Goal: Information Seeking & Learning: Learn about a topic

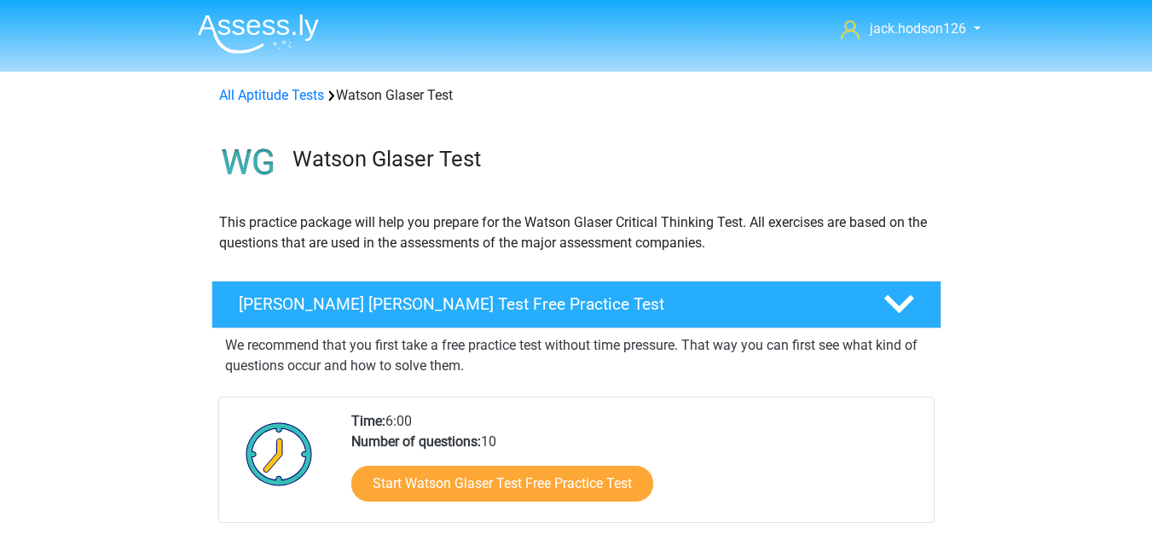
scroll to position [975, 0]
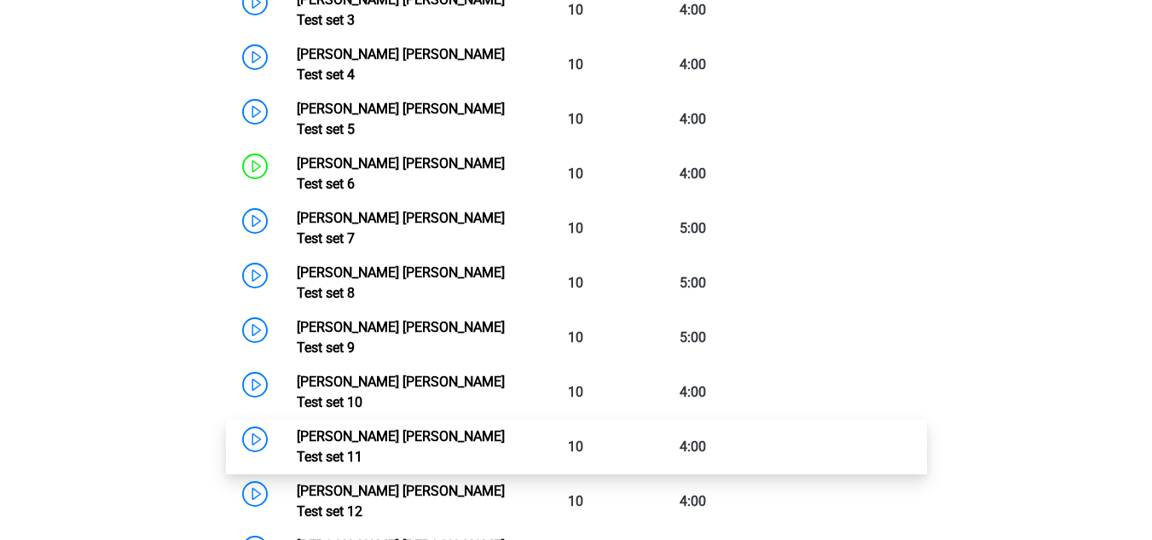
click at [297, 428] on link "Watson Glaser Test set 11" at bounding box center [401, 446] width 208 height 37
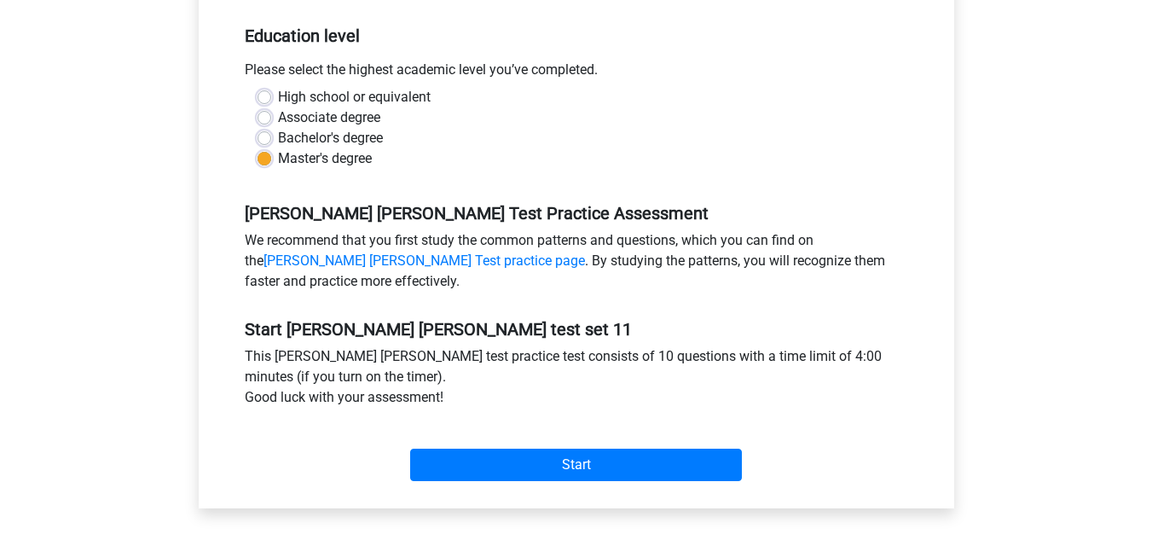
scroll to position [511, 0]
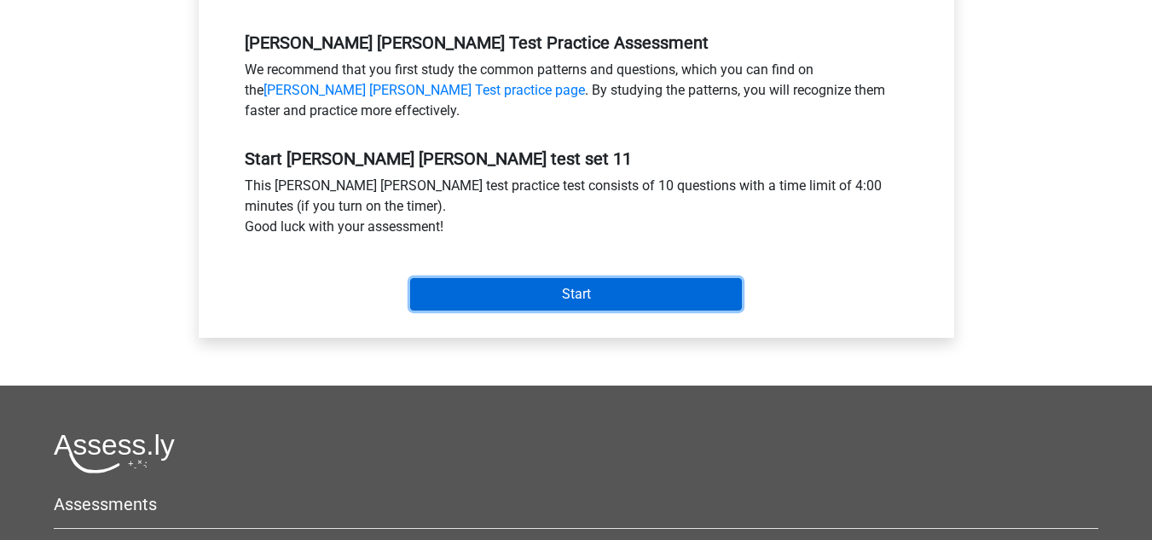
click at [543, 289] on input "Start" at bounding box center [576, 294] width 332 height 32
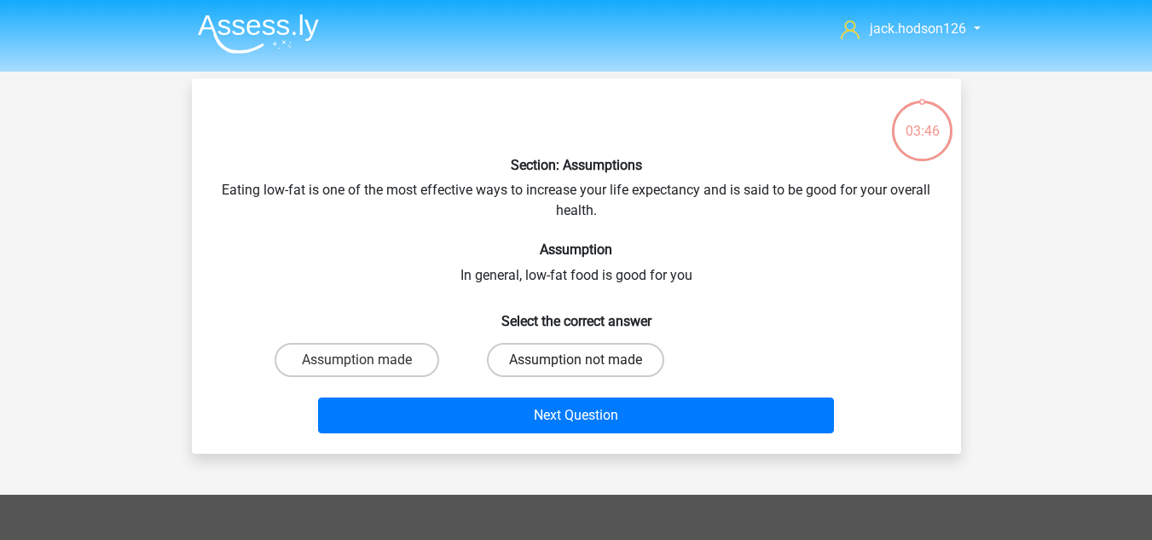
click at [523, 362] on label "Assumption not made" at bounding box center [575, 360] width 177 height 34
click at [575, 362] on input "Assumption not made" at bounding box center [580, 365] width 11 height 11
radio input "true"
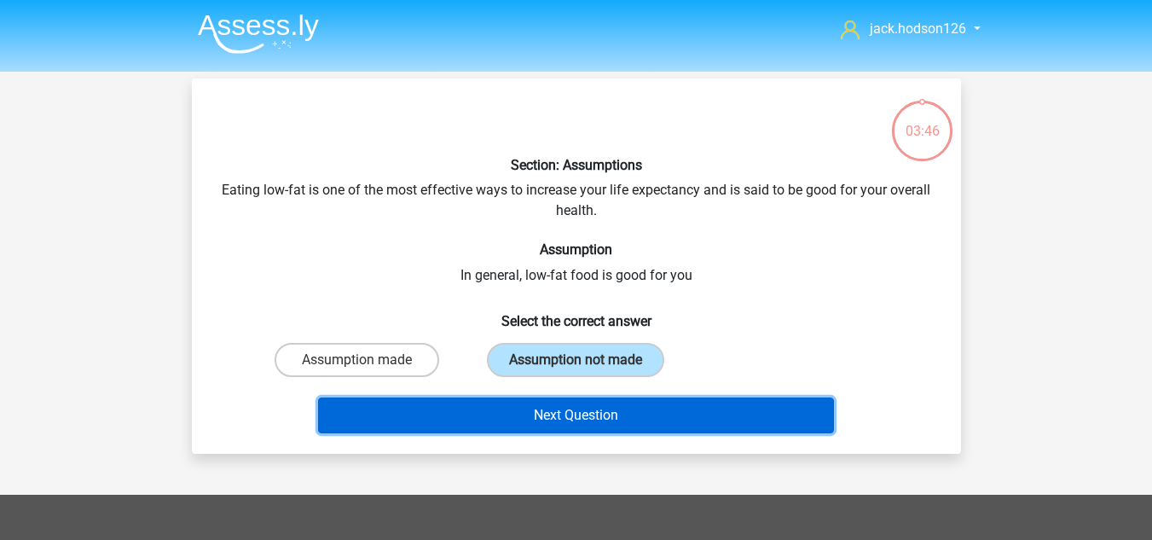
click at [503, 425] on button "Next Question" at bounding box center [576, 415] width 516 height 36
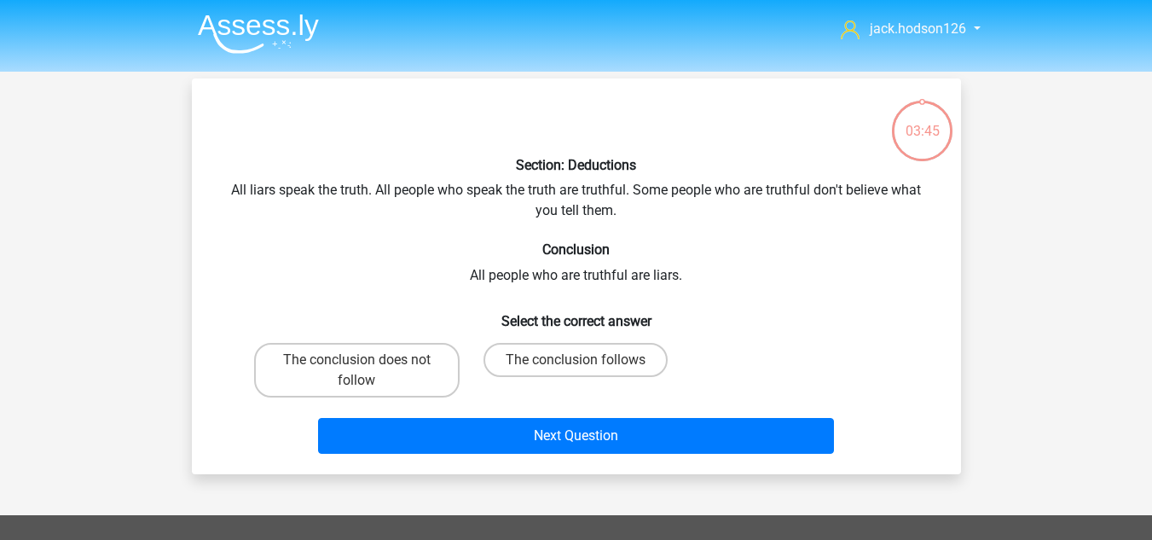
scroll to position [78, 0]
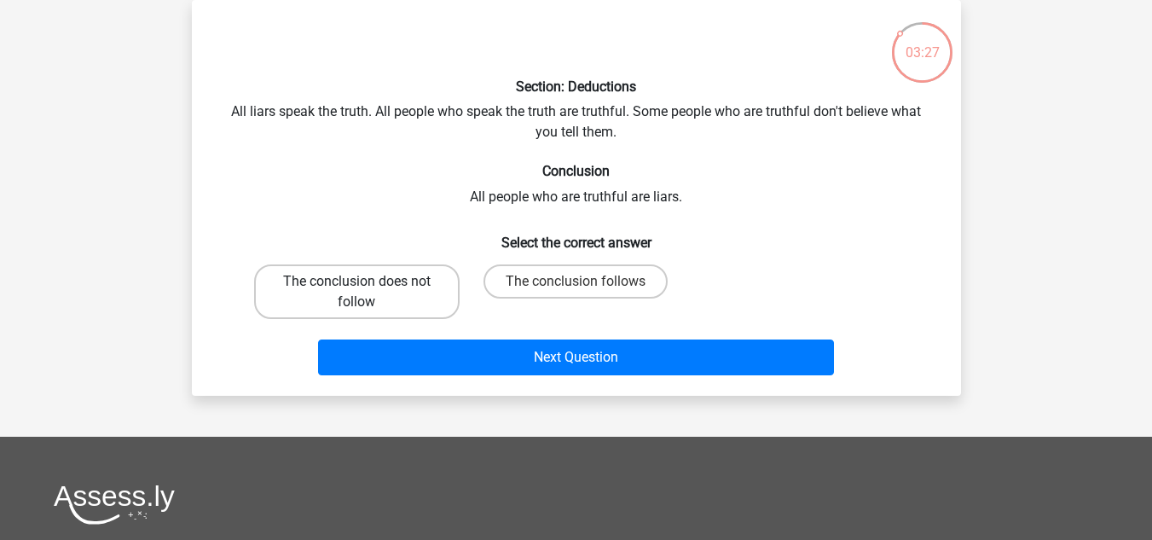
click at [421, 283] on label "The conclusion does not follow" at bounding box center [356, 291] width 205 height 55
click at [367, 283] on input "The conclusion does not follow" at bounding box center [361, 286] width 11 height 11
radio input "true"
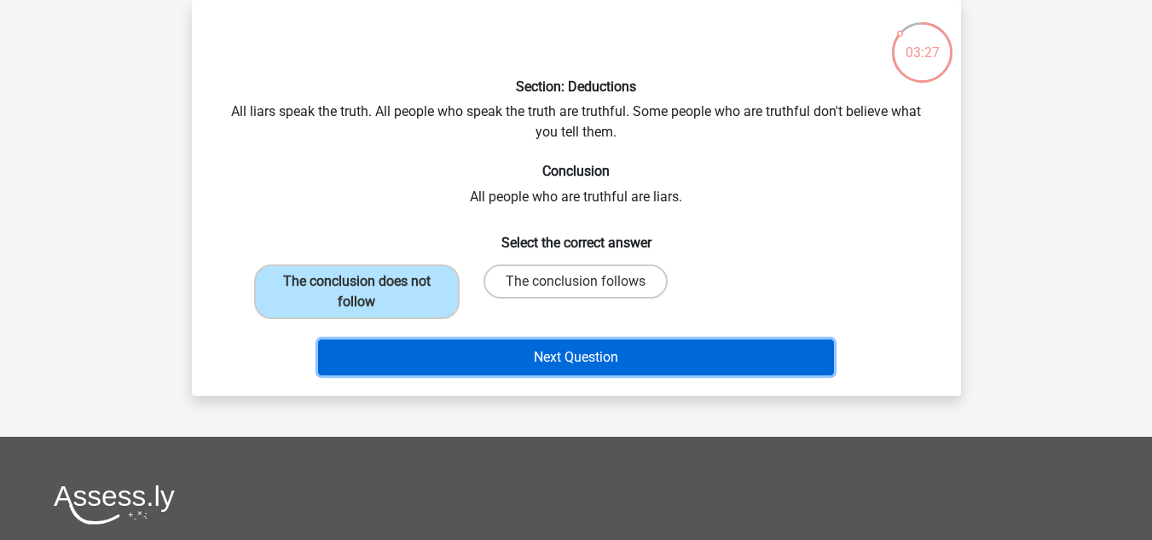
click at [499, 341] on button "Next Question" at bounding box center [576, 357] width 516 height 36
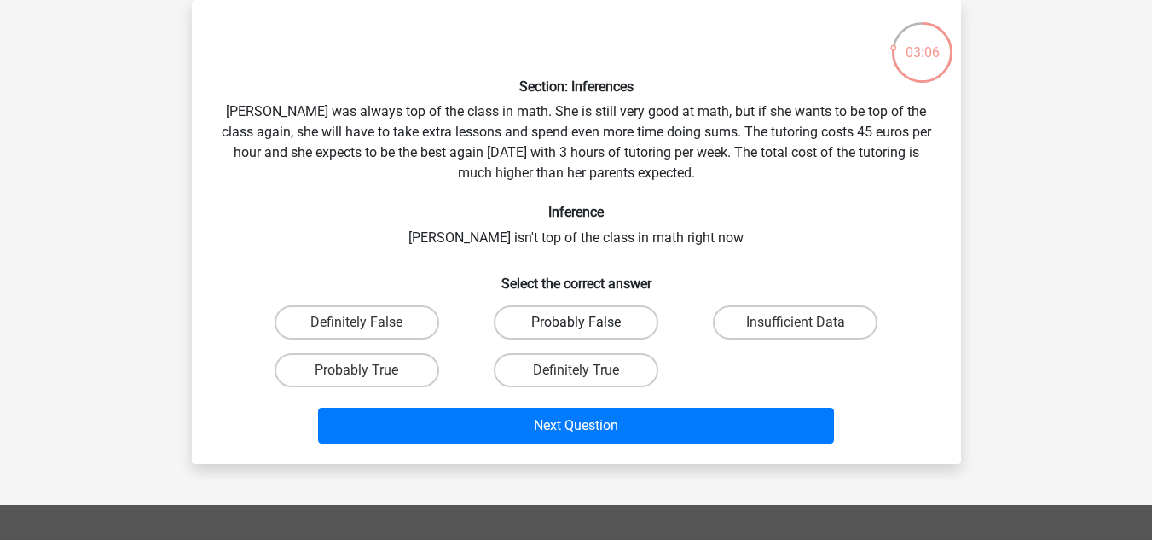
click at [543, 320] on label "Probably False" at bounding box center [576, 322] width 165 height 34
click at [575, 322] on input "Probably False" at bounding box center [580, 327] width 11 height 11
radio input "true"
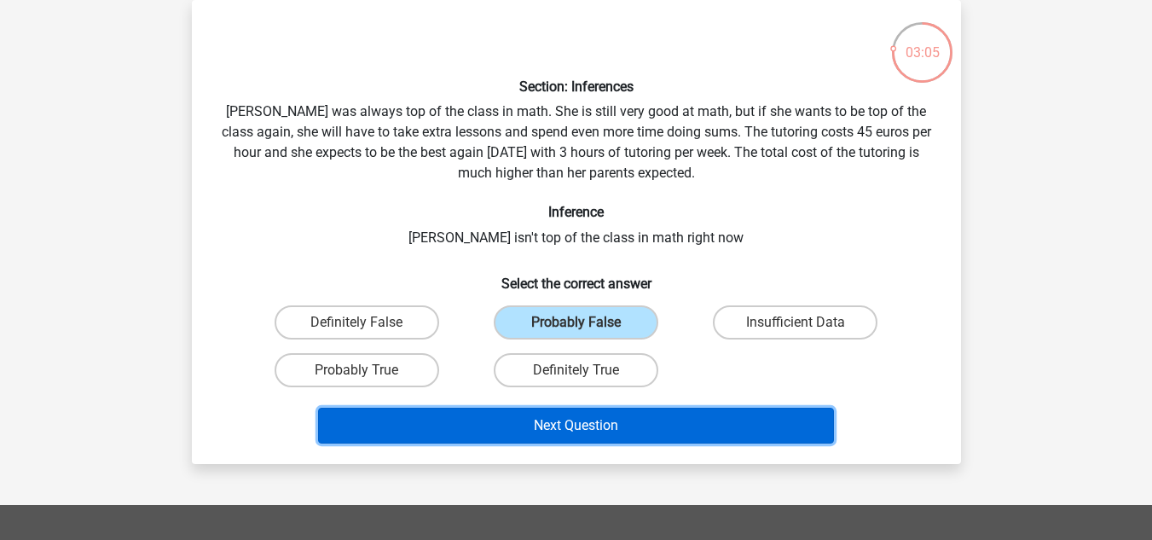
click at [507, 429] on button "Next Question" at bounding box center [576, 425] width 516 height 36
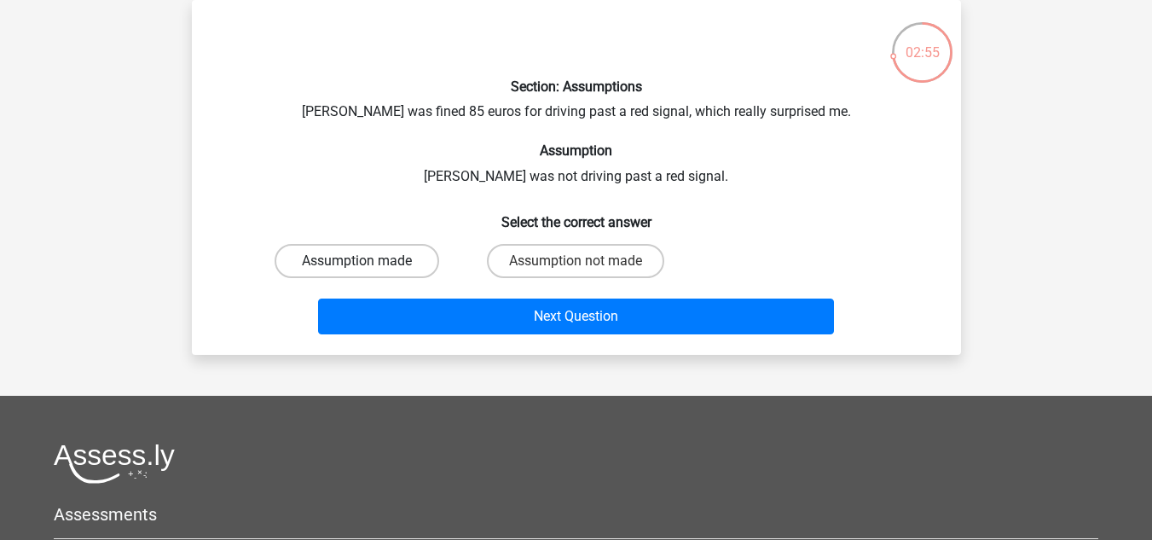
click at [392, 262] on label "Assumption made" at bounding box center [356, 261] width 165 height 34
click at [367, 262] on input "Assumption made" at bounding box center [361, 266] width 11 height 11
radio input "true"
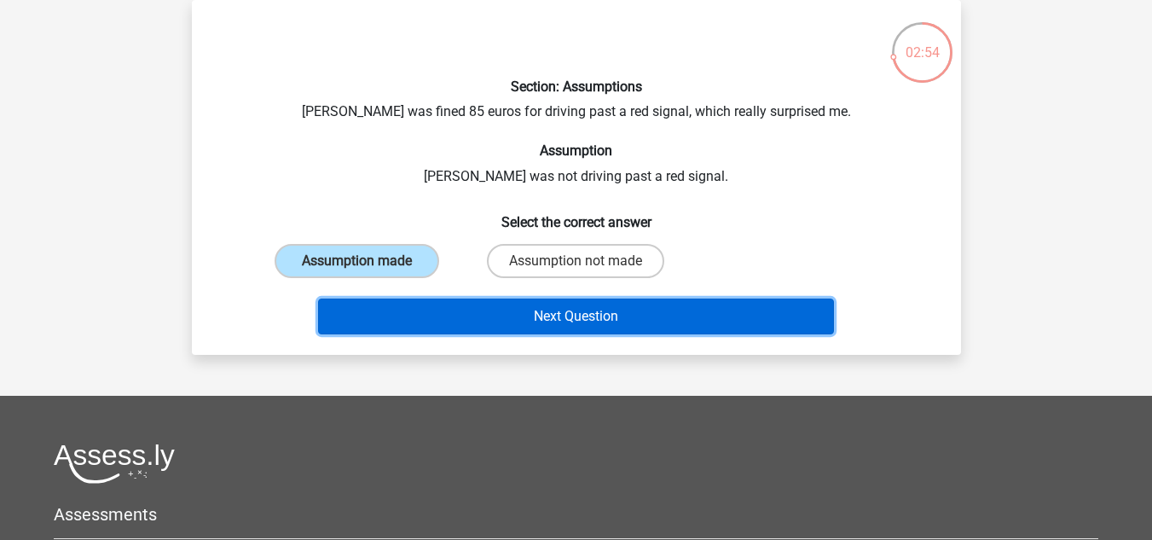
click at [465, 313] on button "Next Question" at bounding box center [576, 316] width 516 height 36
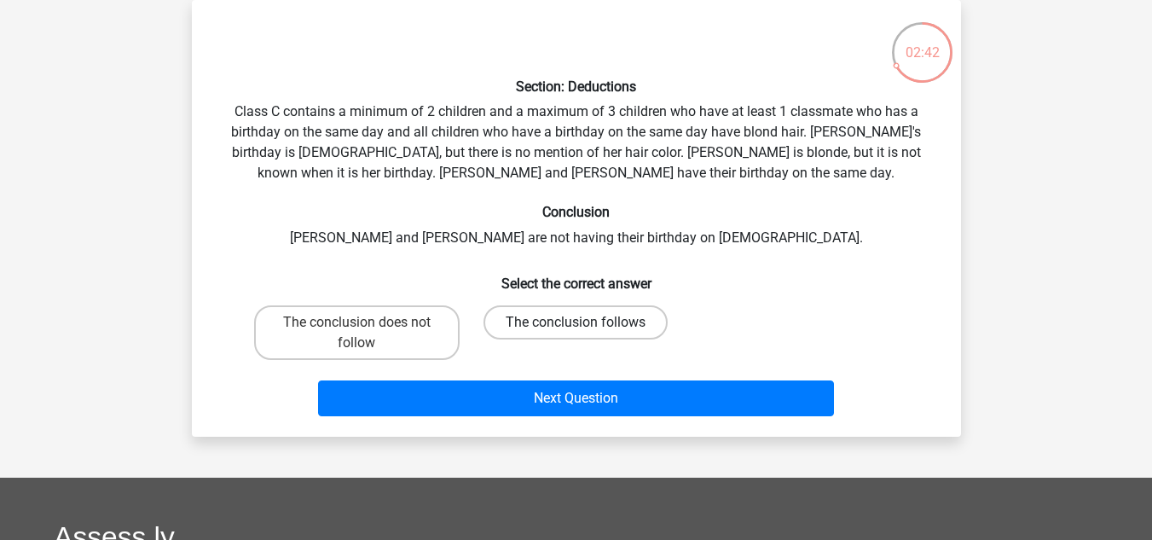
click at [531, 323] on label "The conclusion follows" at bounding box center [575, 322] width 184 height 34
click at [575, 323] on input "The conclusion follows" at bounding box center [580, 327] width 11 height 11
radio input "true"
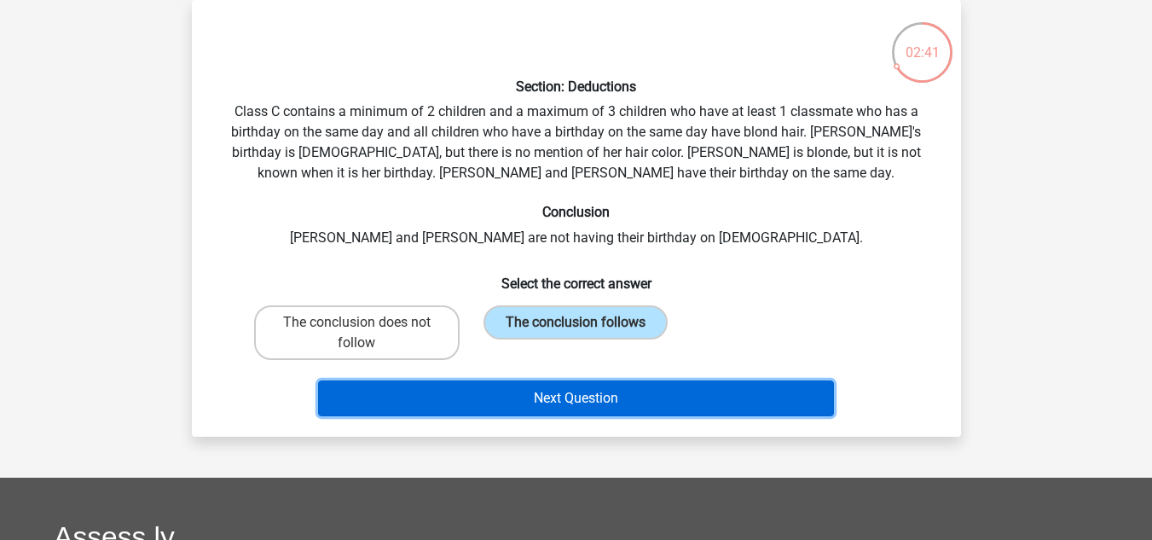
click at [523, 400] on button "Next Question" at bounding box center [576, 398] width 516 height 36
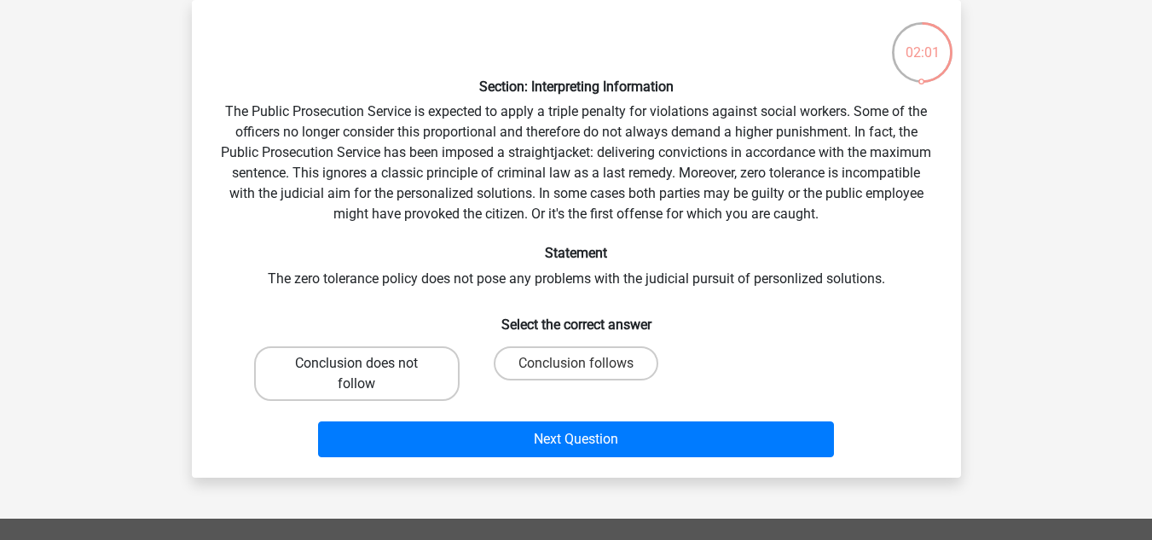
click at [411, 380] on label "Conclusion does not follow" at bounding box center [356, 373] width 205 height 55
click at [367, 374] on input "Conclusion does not follow" at bounding box center [361, 368] width 11 height 11
radio input "true"
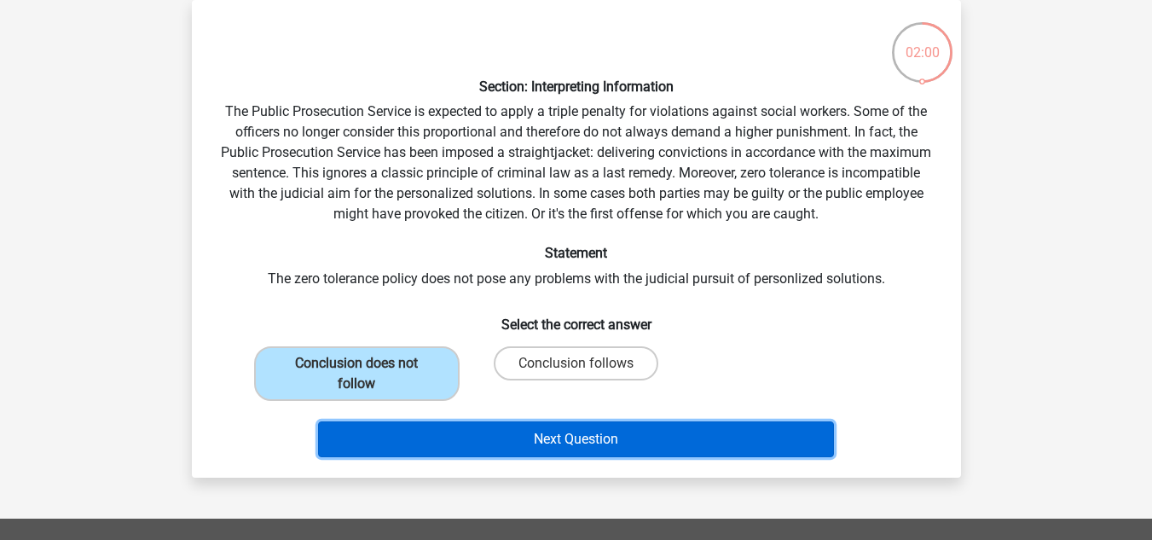
click at [532, 439] on button "Next Question" at bounding box center [576, 439] width 516 height 36
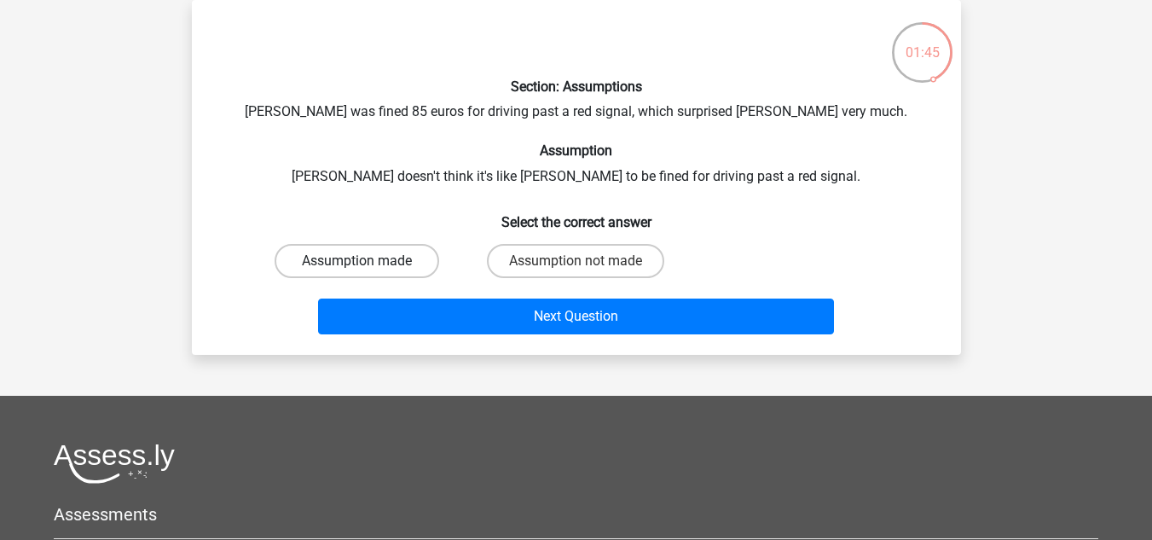
click at [415, 258] on label "Assumption made" at bounding box center [356, 261] width 165 height 34
click at [367, 261] on input "Assumption made" at bounding box center [361, 266] width 11 height 11
radio input "true"
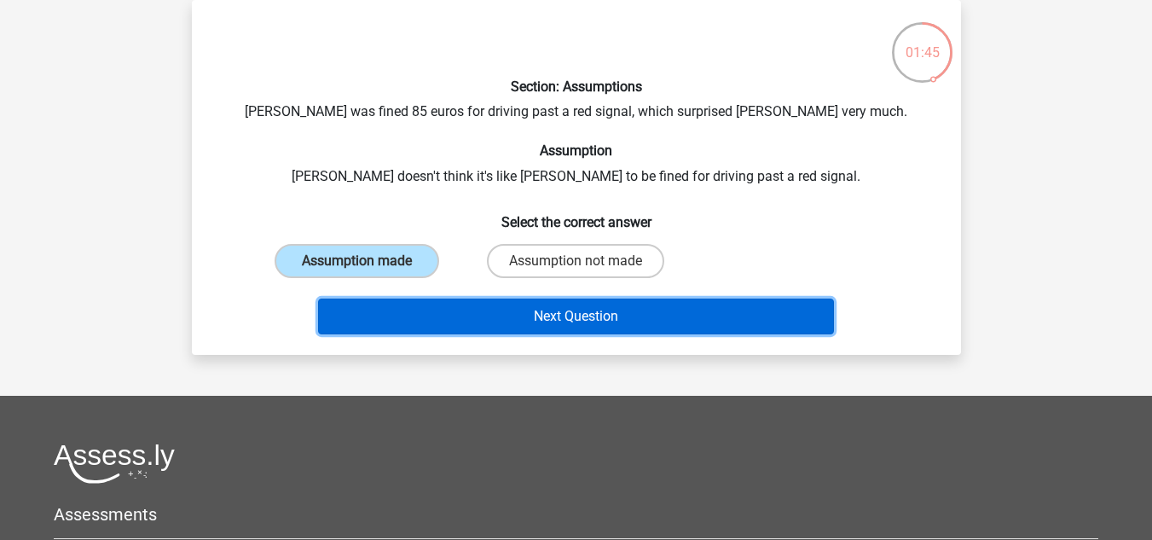
click at [462, 306] on button "Next Question" at bounding box center [576, 316] width 516 height 36
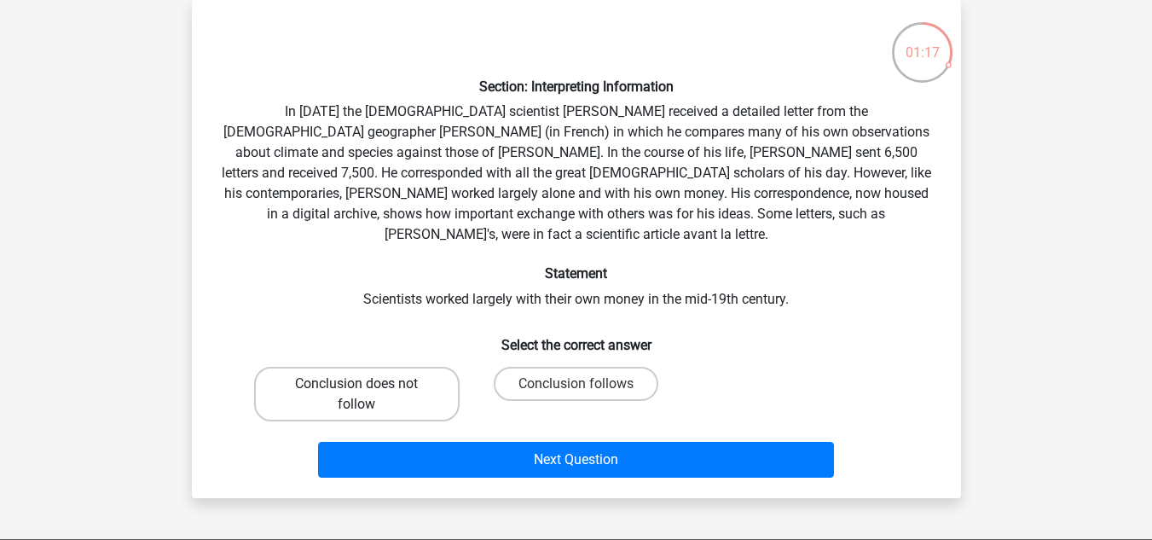
click at [404, 388] on label "Conclusion does not follow" at bounding box center [356, 394] width 205 height 55
click at [367, 388] on input "Conclusion does not follow" at bounding box center [361, 389] width 11 height 11
radio input "true"
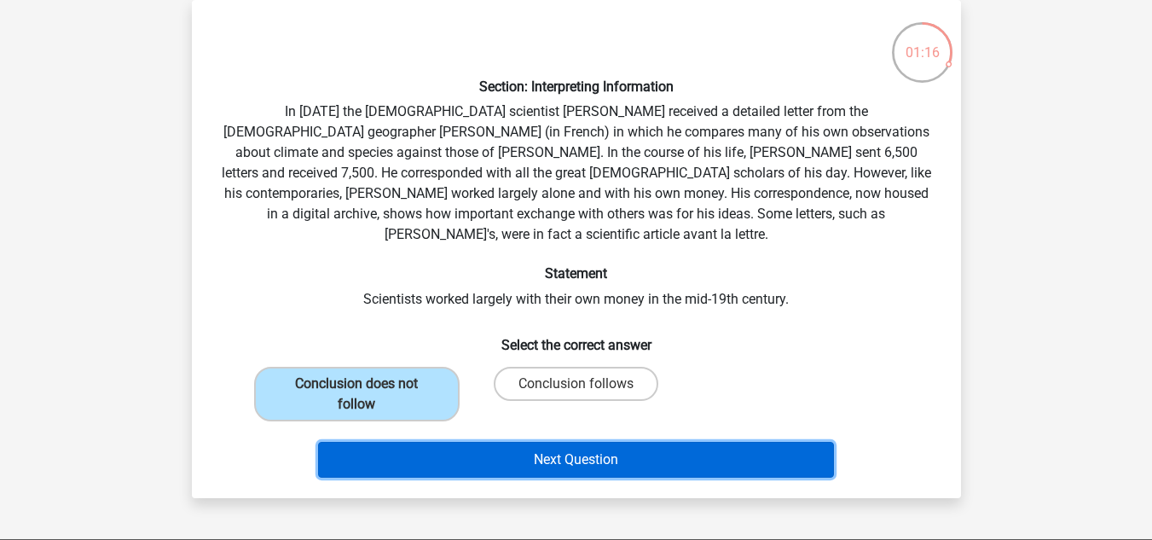
drag, startPoint x: 510, startPoint y: 448, endPoint x: 506, endPoint y: 410, distance: 38.6
click at [510, 449] on button "Next Question" at bounding box center [576, 460] width 516 height 36
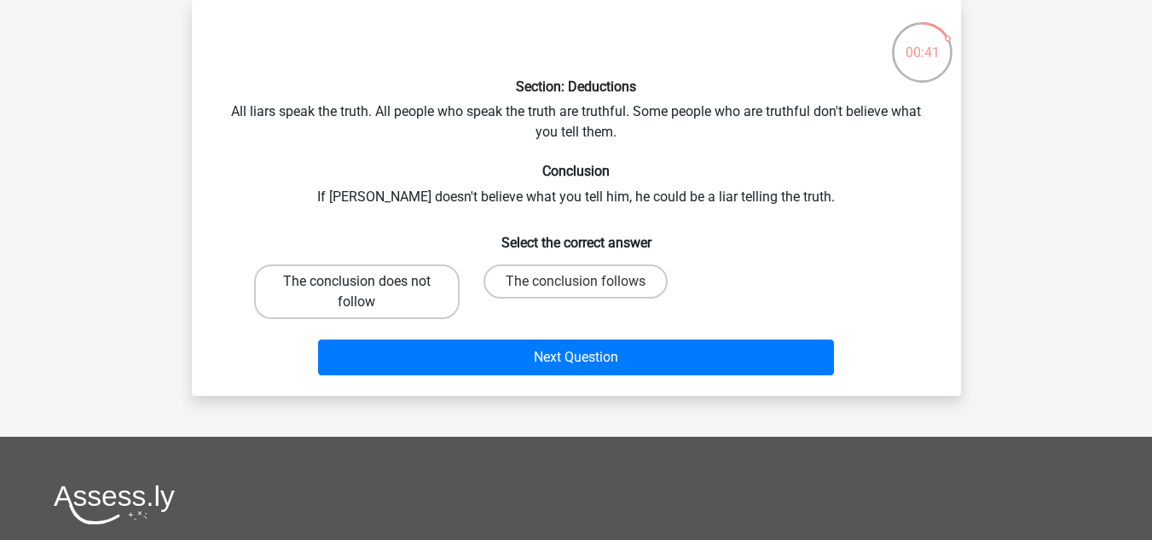
click at [373, 284] on label "The conclusion does not follow" at bounding box center [356, 291] width 205 height 55
click at [367, 284] on input "The conclusion does not follow" at bounding box center [361, 286] width 11 height 11
radio input "true"
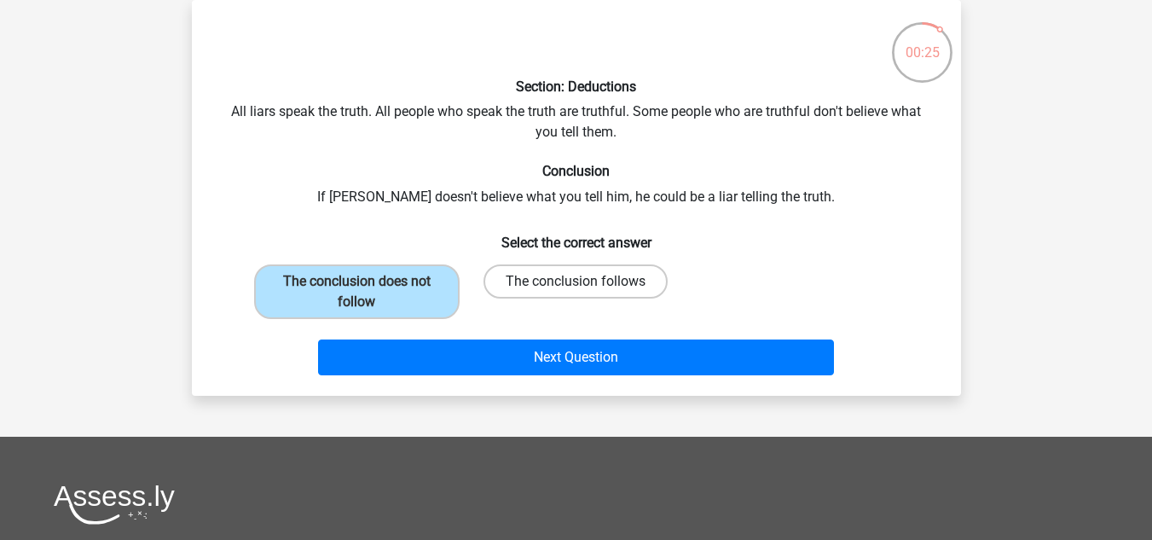
click at [541, 280] on label "The conclusion follows" at bounding box center [575, 281] width 184 height 34
click at [575, 281] on input "The conclusion follows" at bounding box center [580, 286] width 11 height 11
radio input "true"
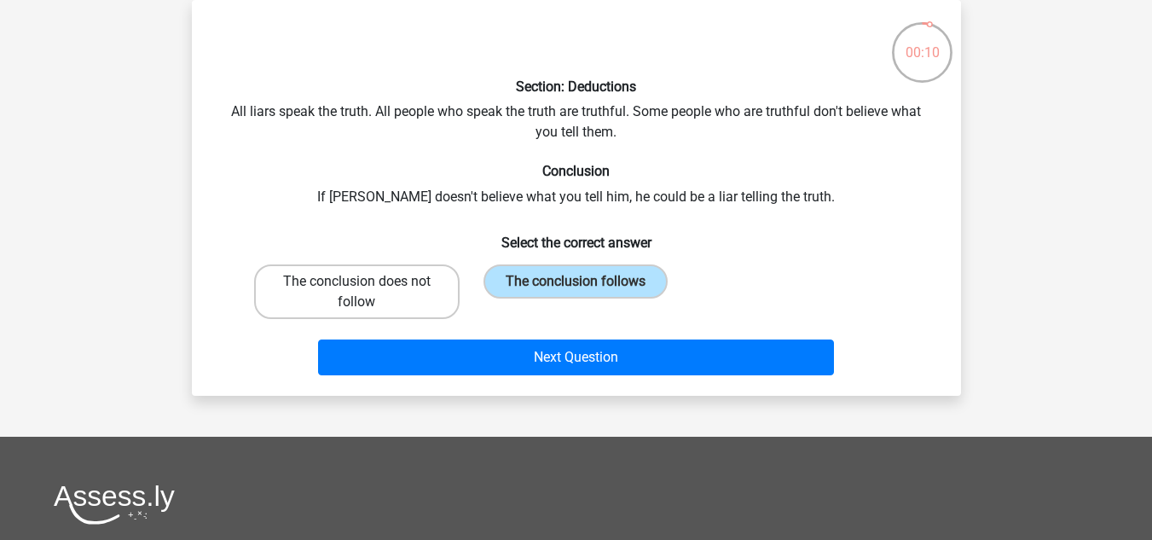
click at [384, 282] on label "The conclusion does not follow" at bounding box center [356, 291] width 205 height 55
click at [367, 282] on input "The conclusion does not follow" at bounding box center [361, 286] width 11 height 11
radio input "true"
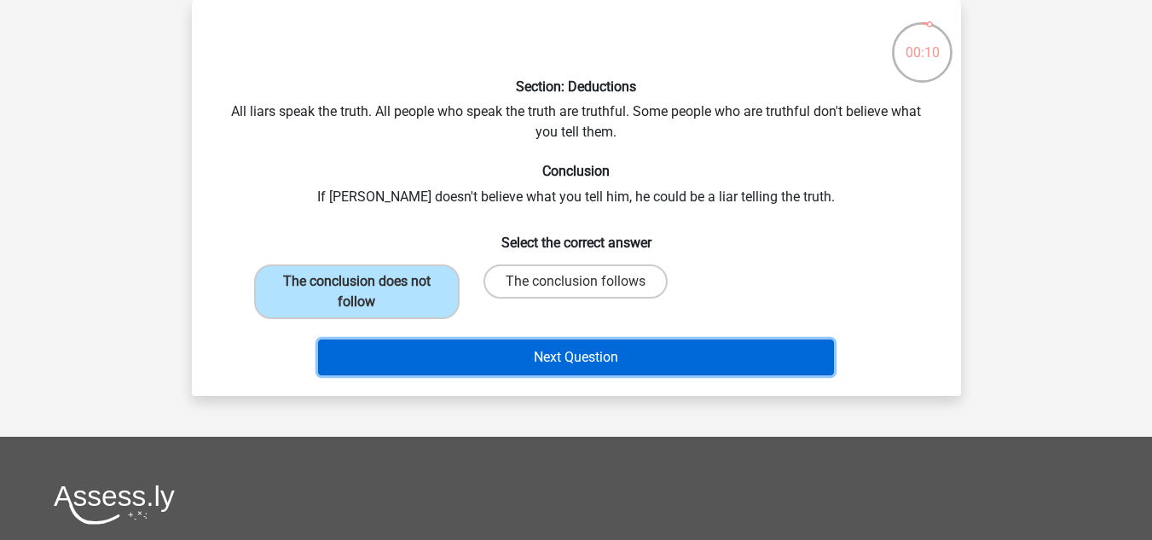
click at [468, 345] on button "Next Question" at bounding box center [576, 357] width 516 height 36
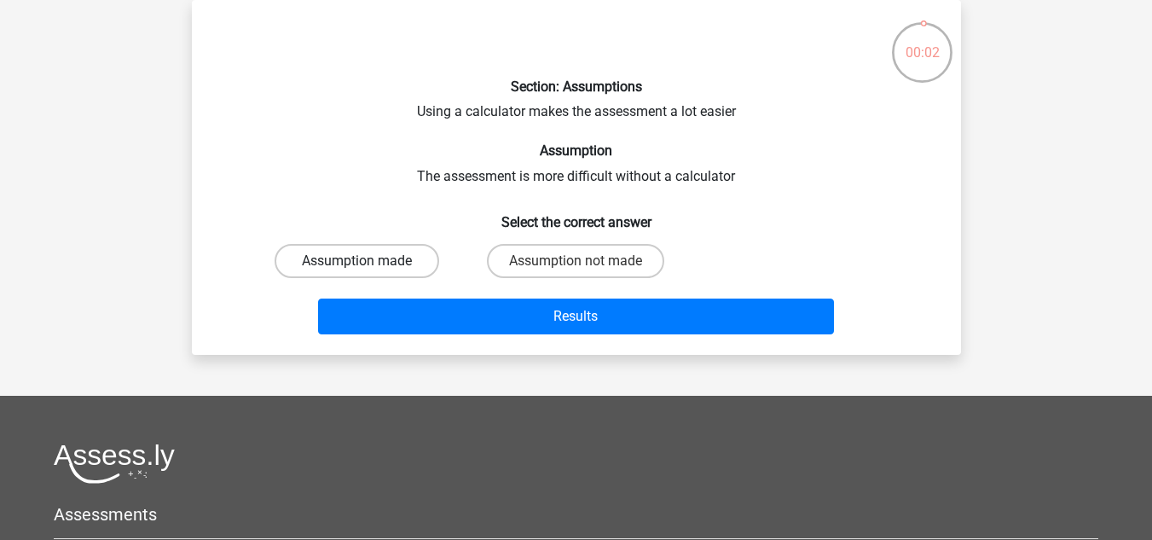
click at [407, 265] on label "Assumption made" at bounding box center [356, 261] width 165 height 34
click at [367, 265] on input "Assumption made" at bounding box center [361, 266] width 11 height 11
radio input "true"
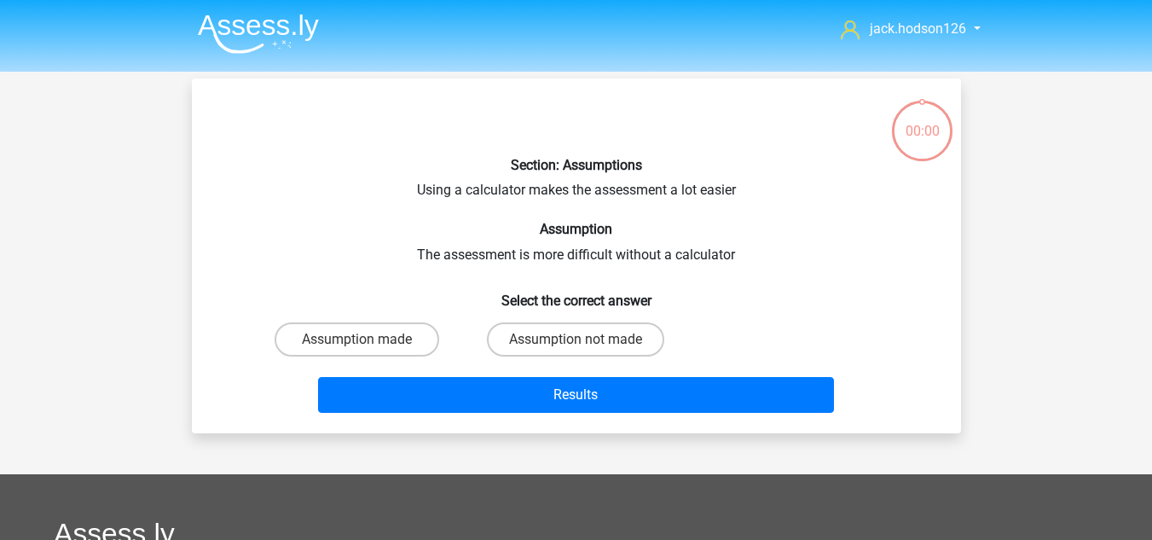
scroll to position [78, 0]
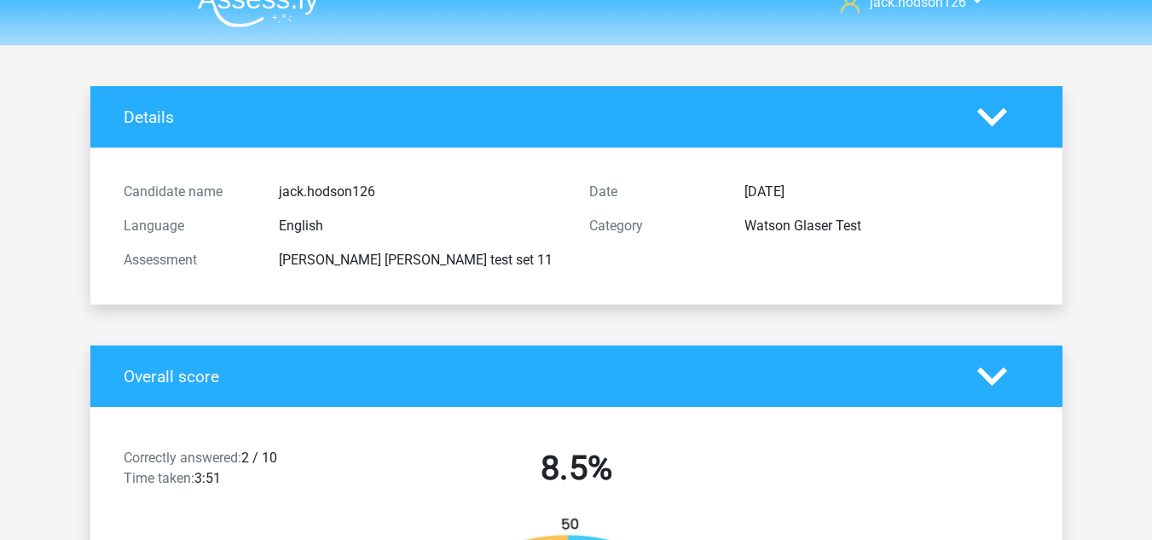
scroll to position [170, 0]
